Goal: Navigation & Orientation: Understand site structure

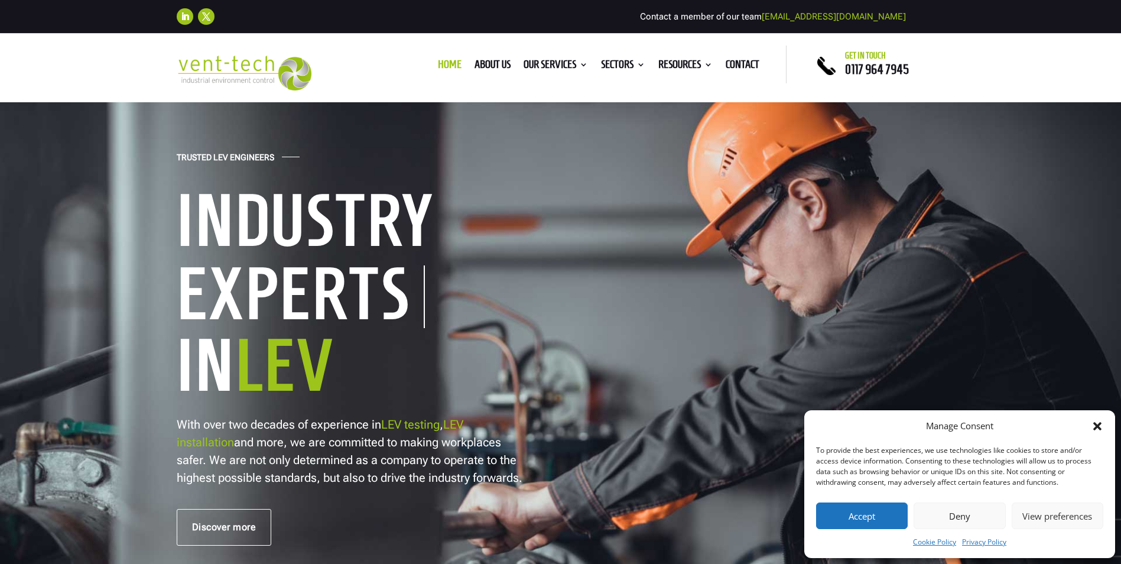
scroll to position [236, 0]
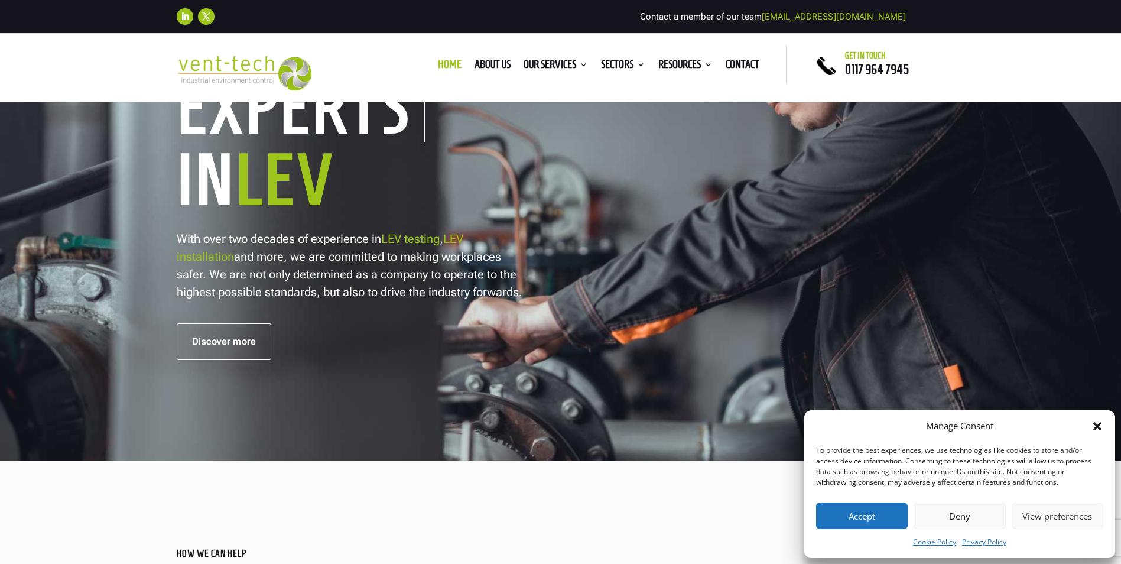
click at [882, 521] on button "Accept" at bounding box center [862, 515] width 92 height 27
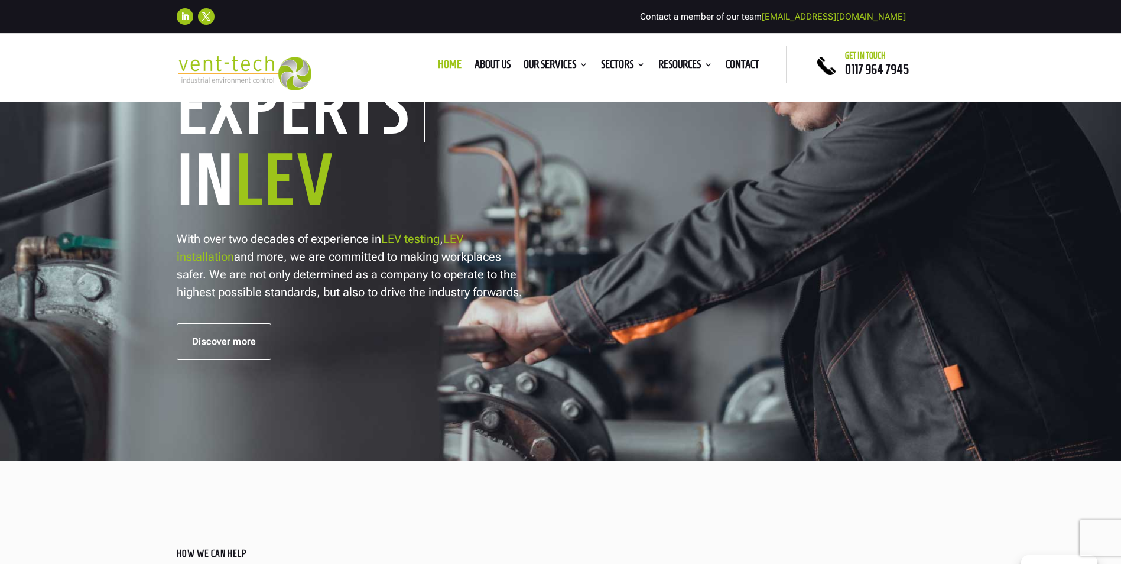
scroll to position [0, 0]
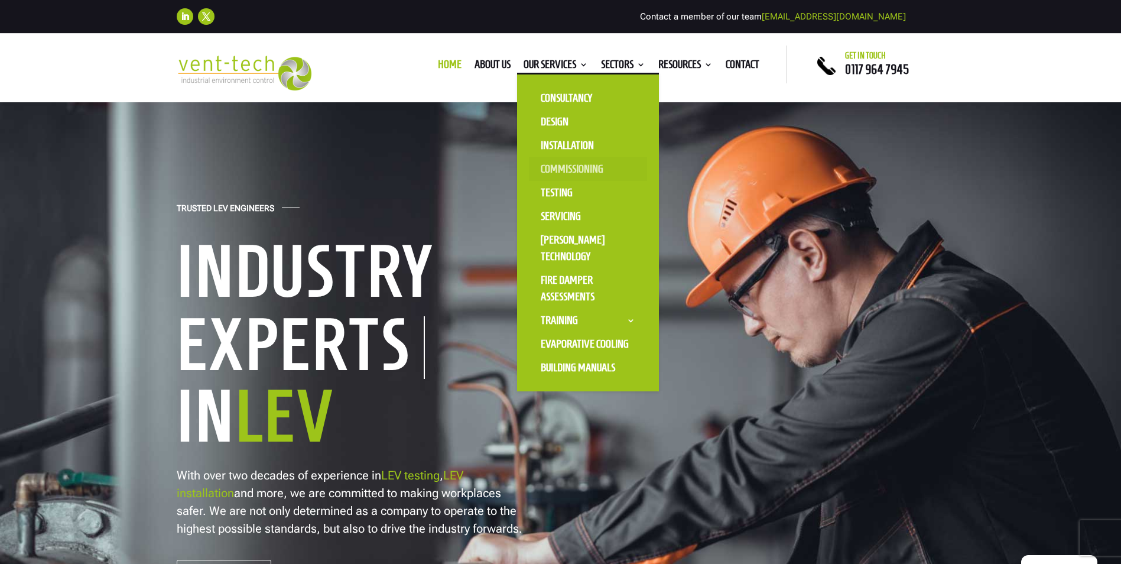
click at [586, 164] on link "Commissioning" at bounding box center [588, 169] width 118 height 24
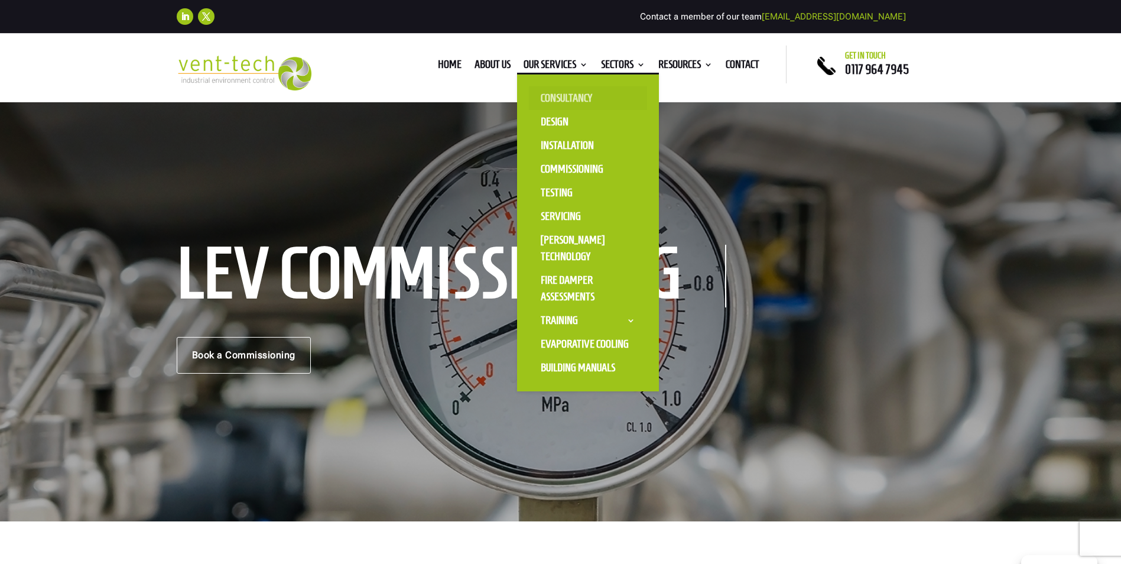
click at [560, 99] on link "Consultancy" at bounding box center [588, 98] width 118 height 24
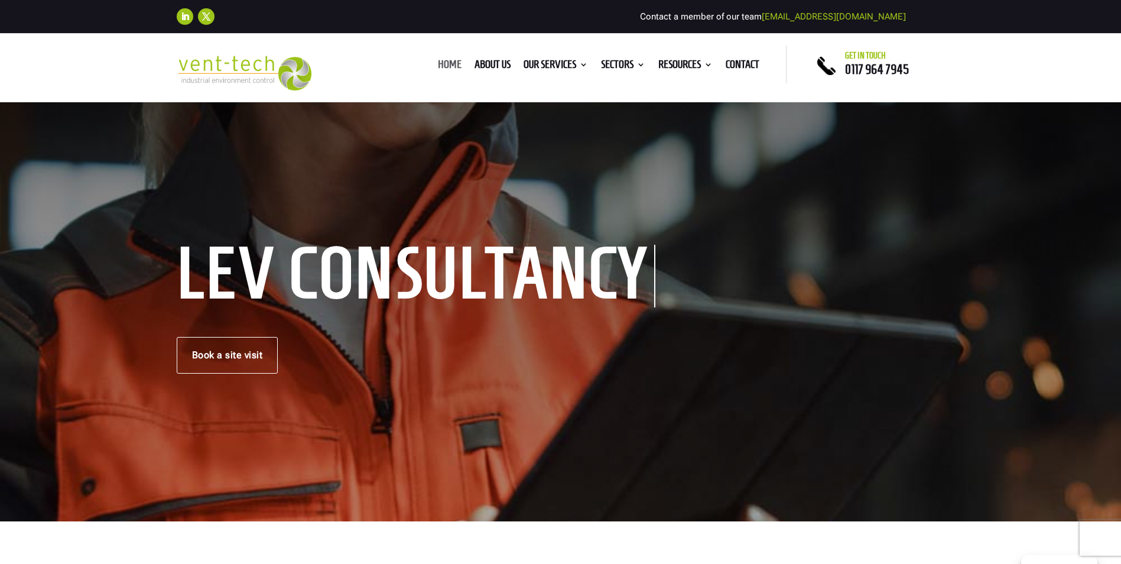
click at [453, 62] on link "Home" at bounding box center [450, 66] width 24 height 13
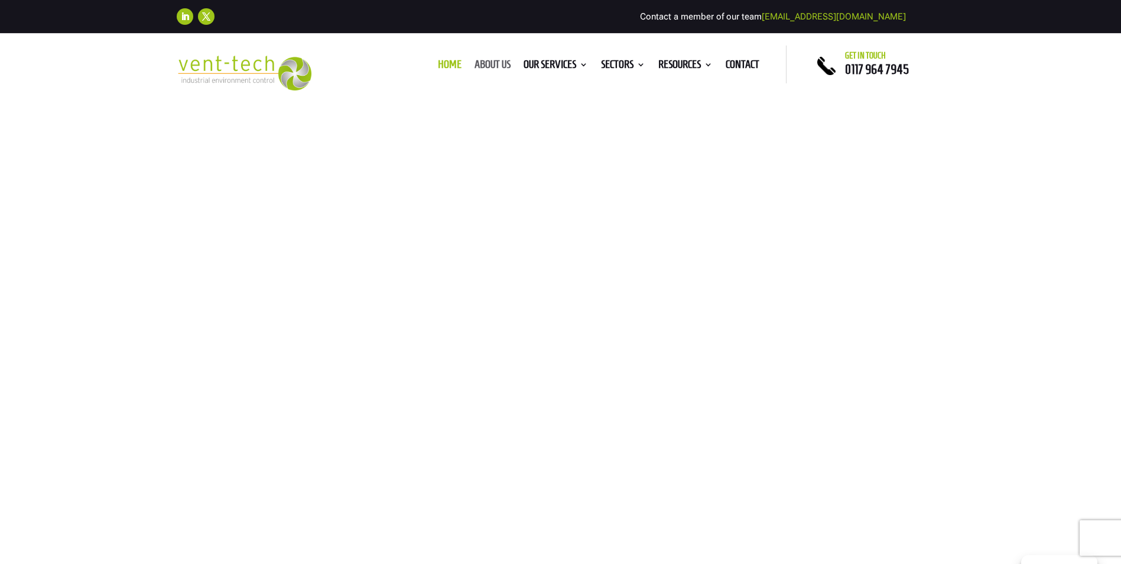
click at [493, 61] on link "About us" at bounding box center [493, 66] width 36 height 13
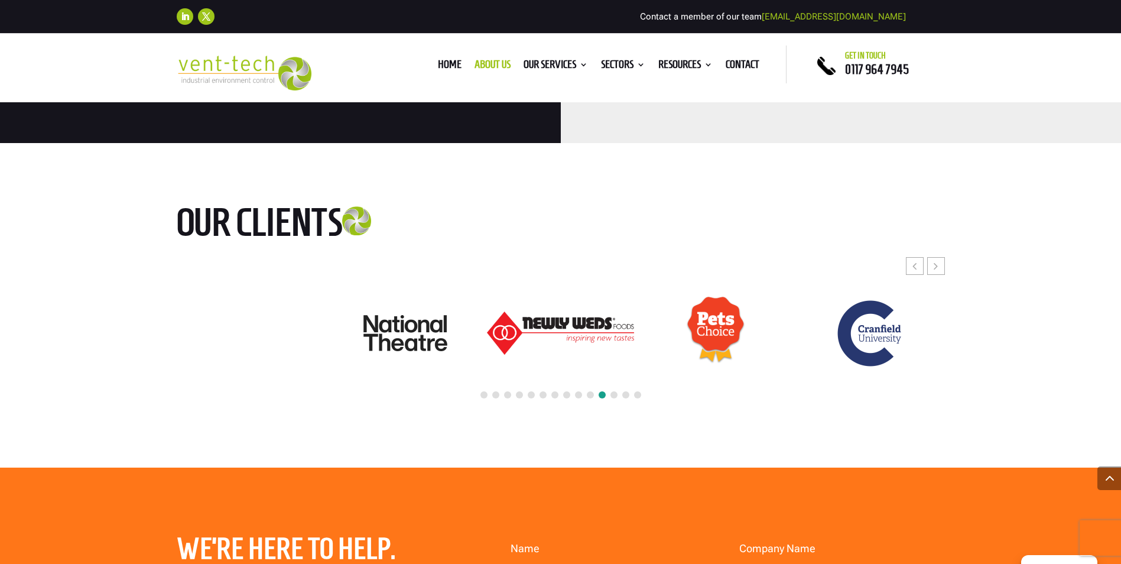
scroll to position [2955, 0]
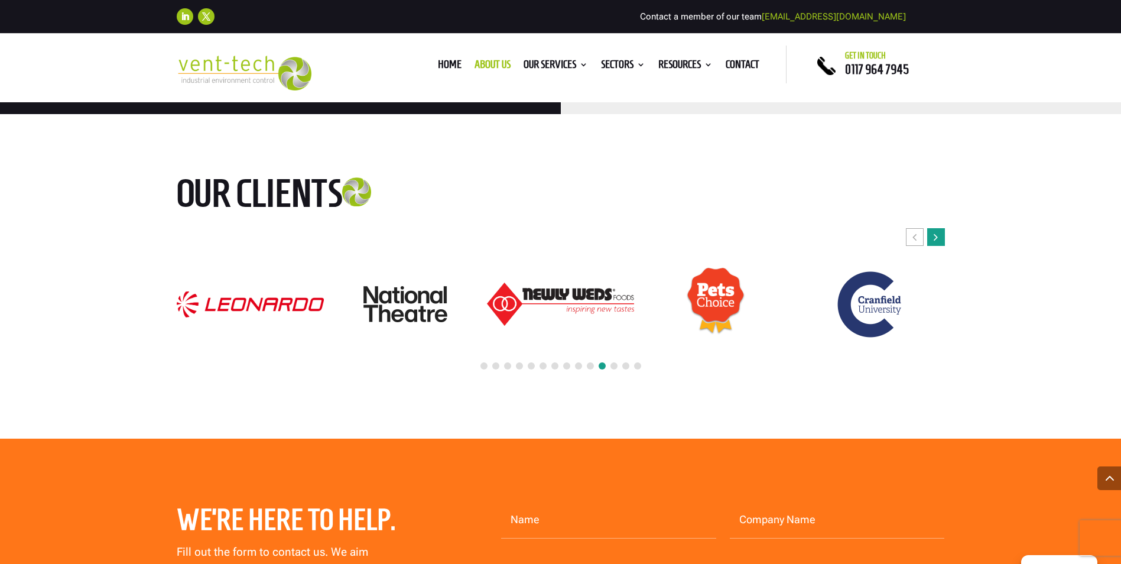
click at [940, 228] on div "Next slide" at bounding box center [936, 237] width 18 height 18
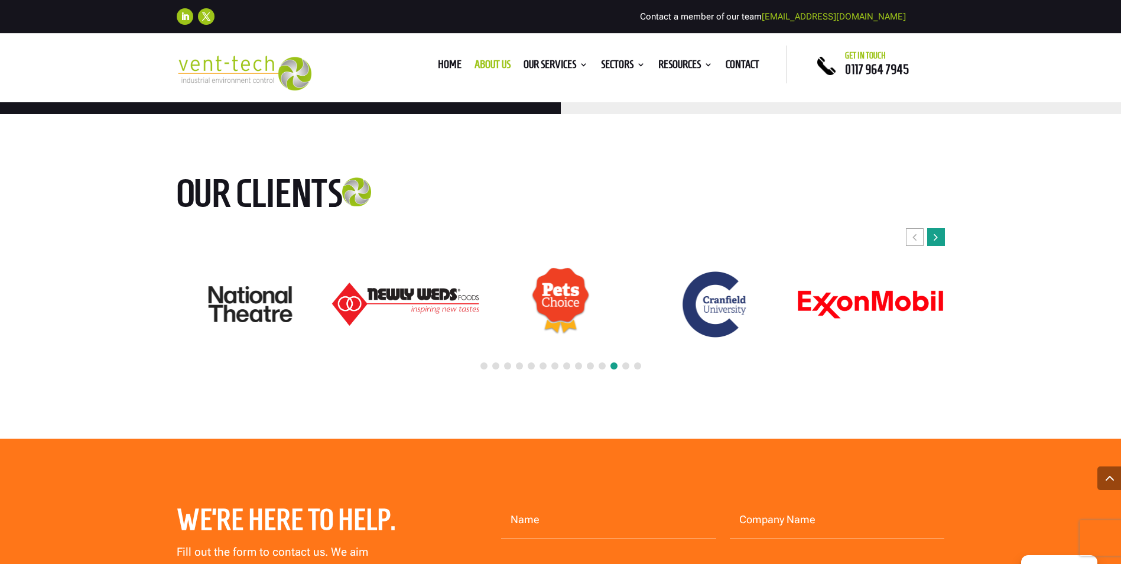
click at [940, 228] on div "Next slide" at bounding box center [936, 237] width 18 height 18
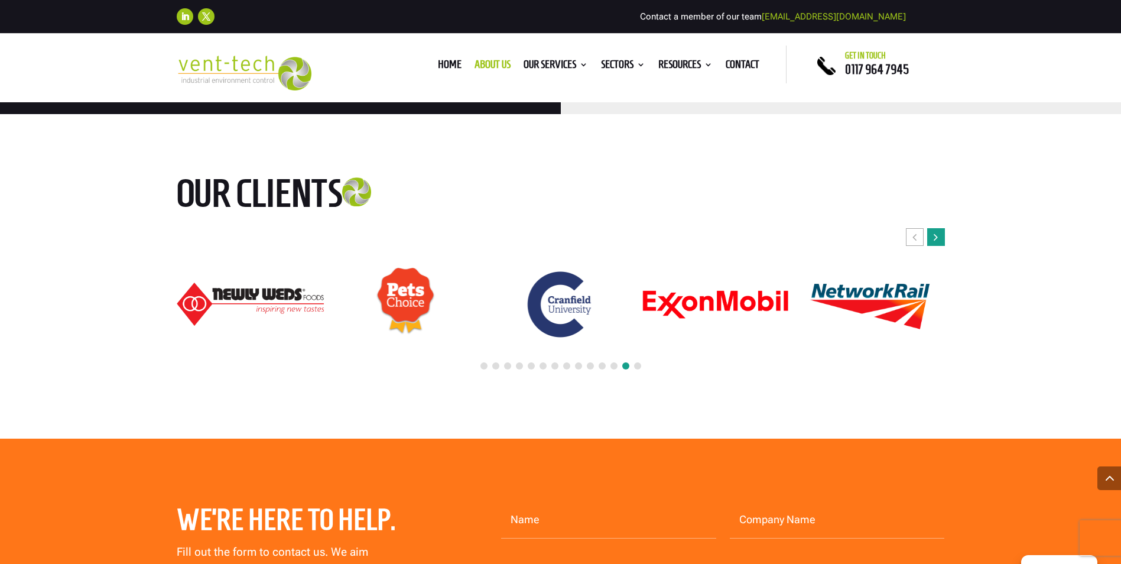
click at [940, 228] on div "Next slide" at bounding box center [936, 237] width 18 height 18
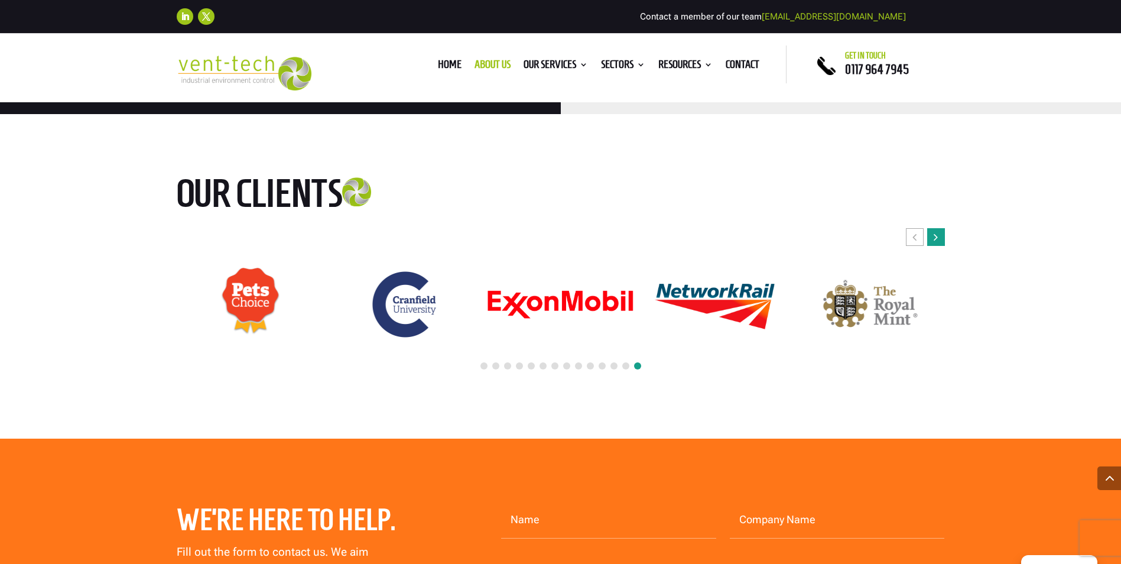
click at [940, 228] on div "Next slide" at bounding box center [936, 237] width 18 height 18
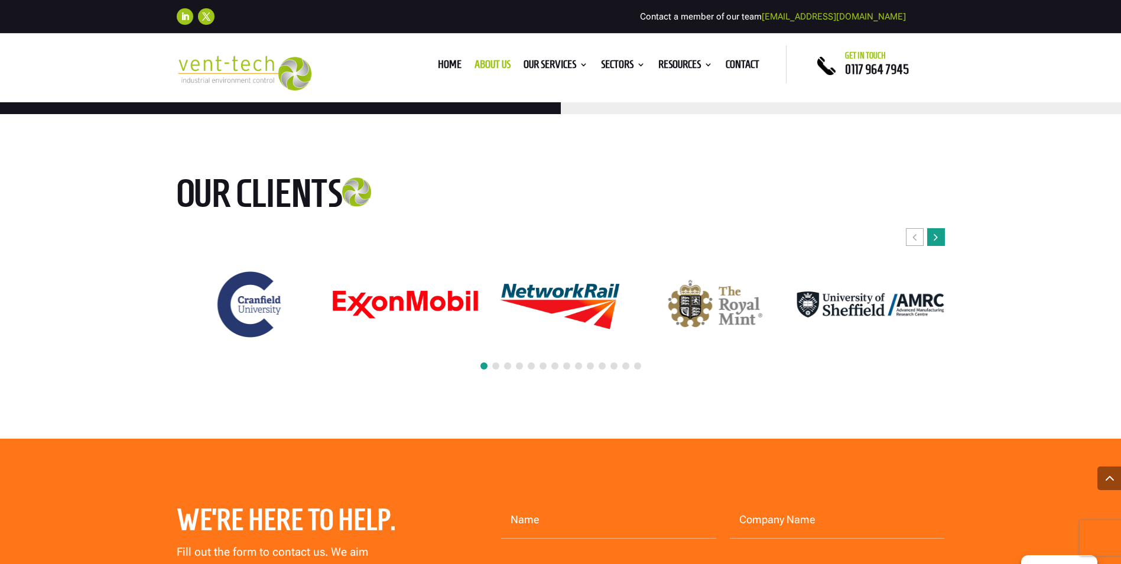
click at [940, 228] on div "Next slide" at bounding box center [936, 237] width 18 height 18
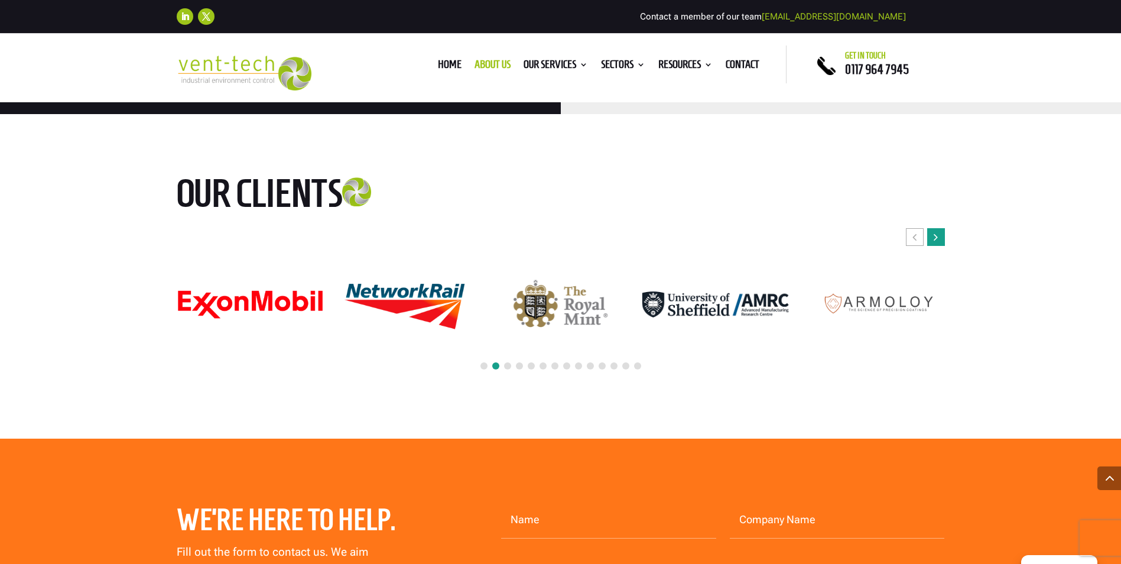
click at [940, 228] on div "Next slide" at bounding box center [936, 237] width 18 height 18
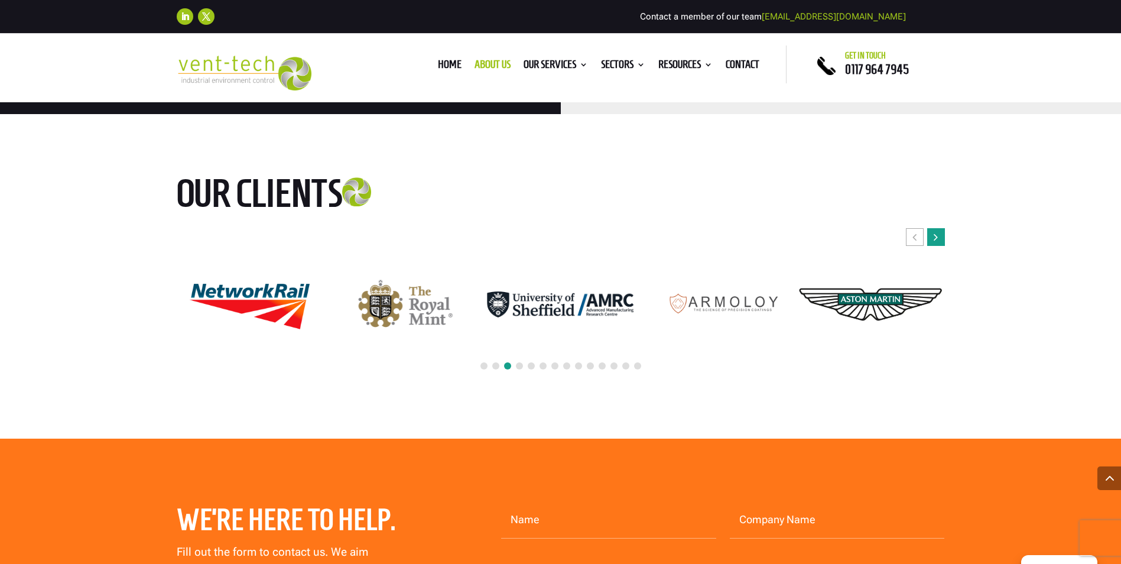
click at [940, 228] on div "Next slide" at bounding box center [936, 237] width 18 height 18
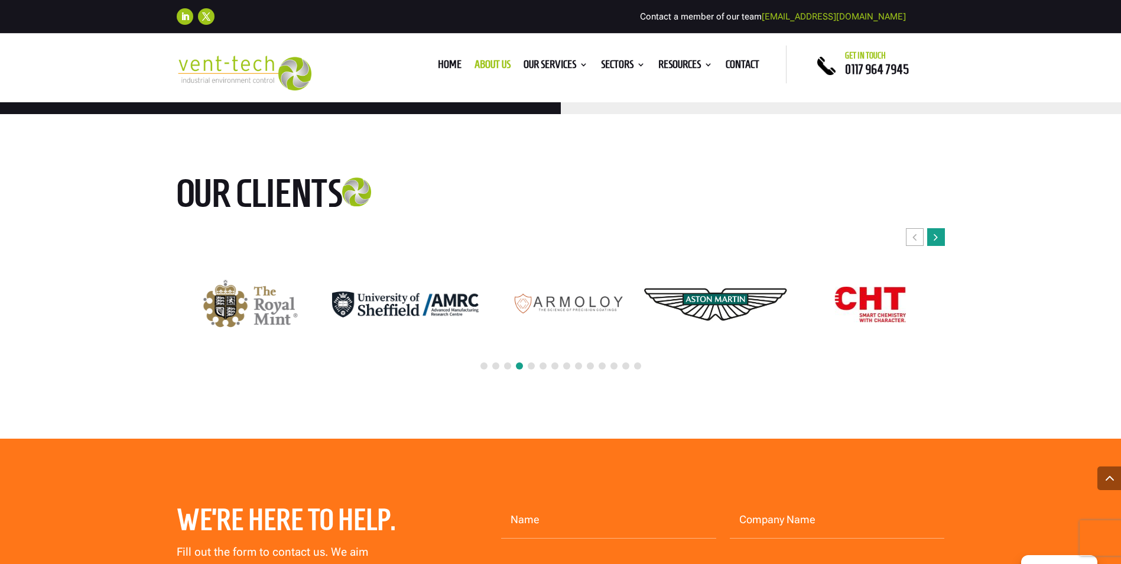
click at [940, 228] on div "Next slide" at bounding box center [936, 237] width 18 height 18
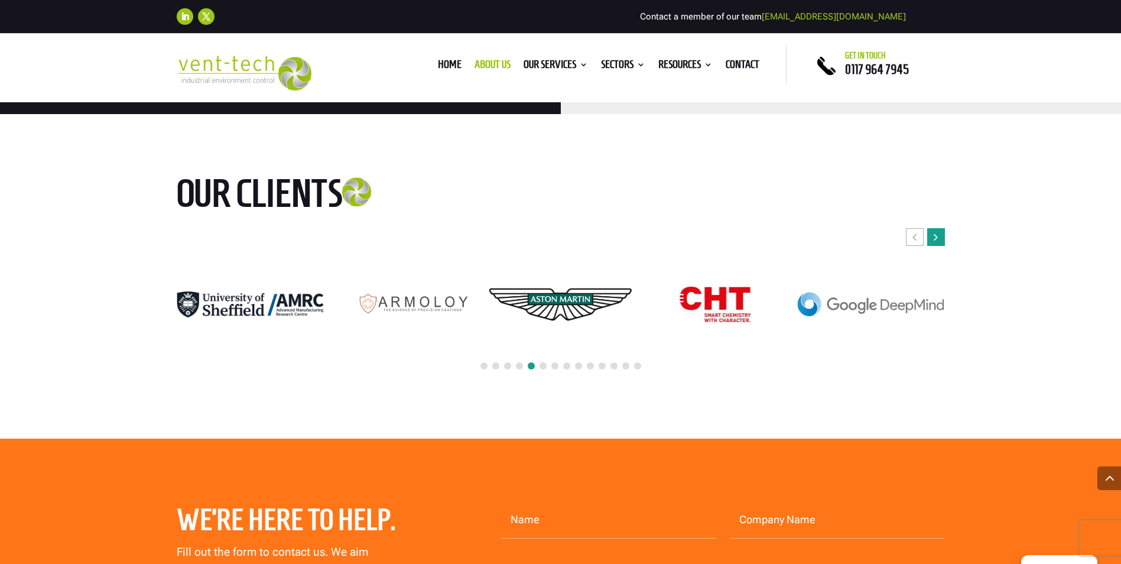
click at [940, 228] on div "Next slide" at bounding box center [936, 237] width 18 height 18
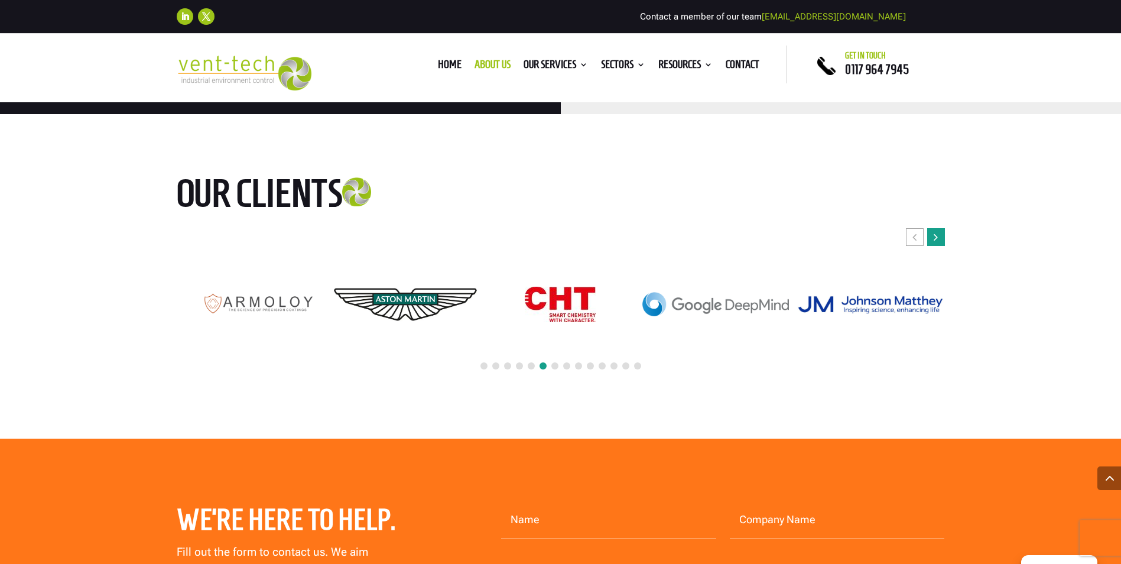
click at [940, 228] on div "Next slide" at bounding box center [936, 237] width 18 height 18
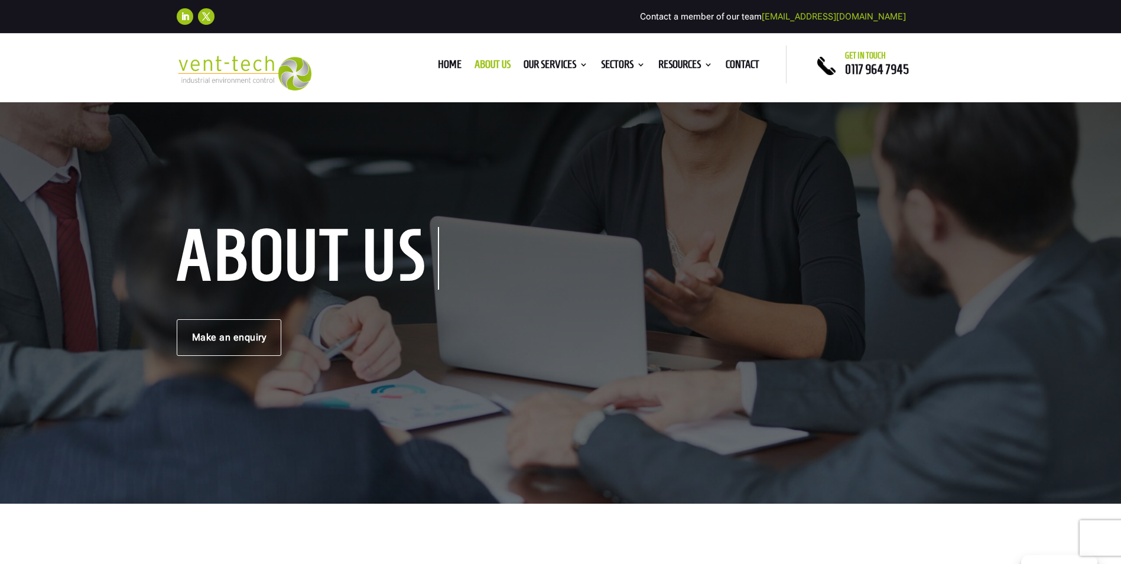
scroll to position [0, 0]
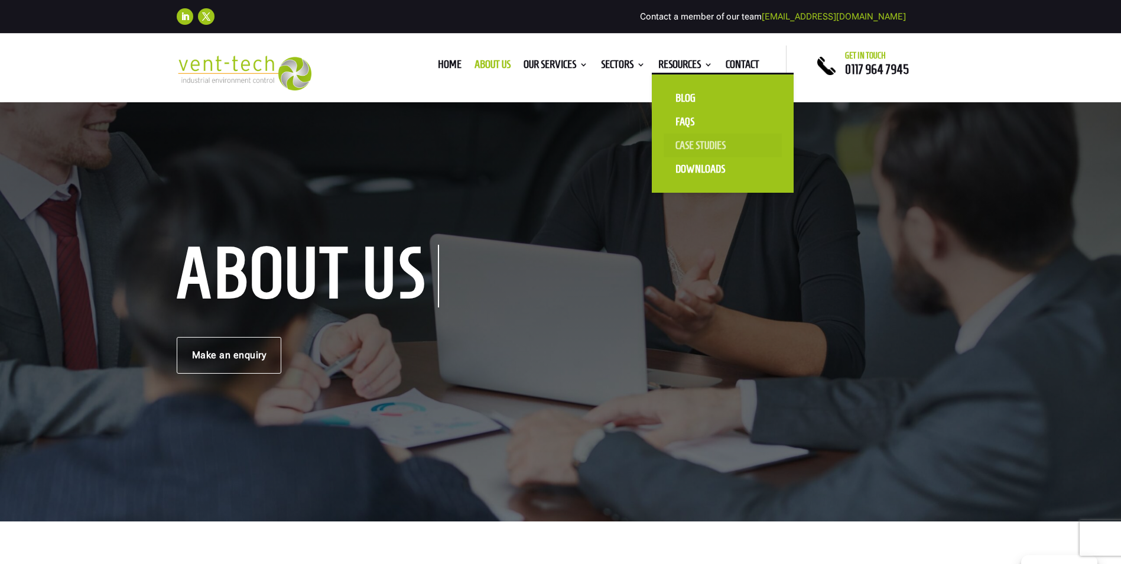
click at [696, 144] on link "Case Studies" at bounding box center [723, 146] width 118 height 24
